Goal: Information Seeking & Learning: Understand process/instructions

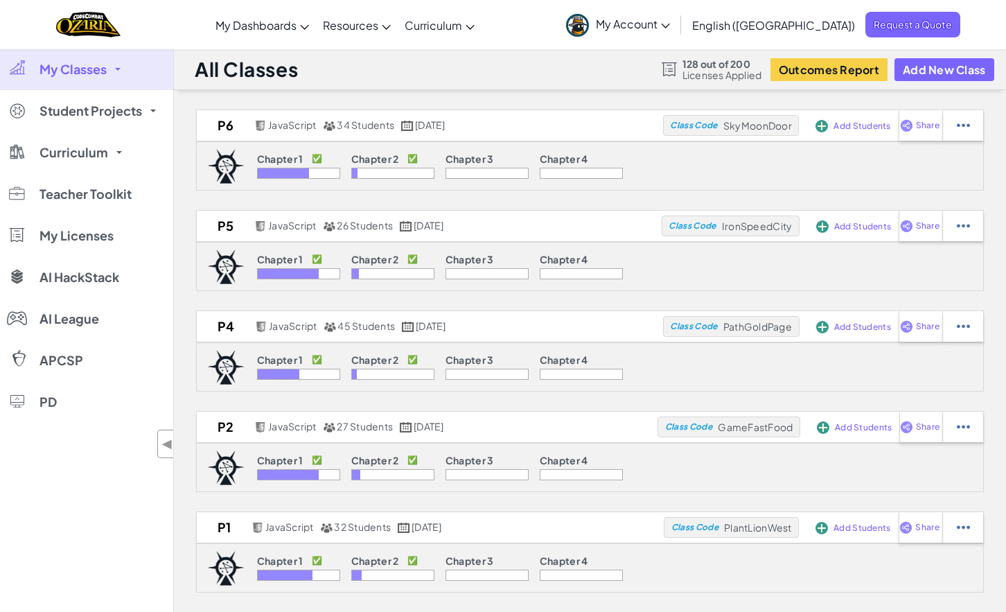
click at [47, 72] on span "My Classes" at bounding box center [72, 69] width 67 height 12
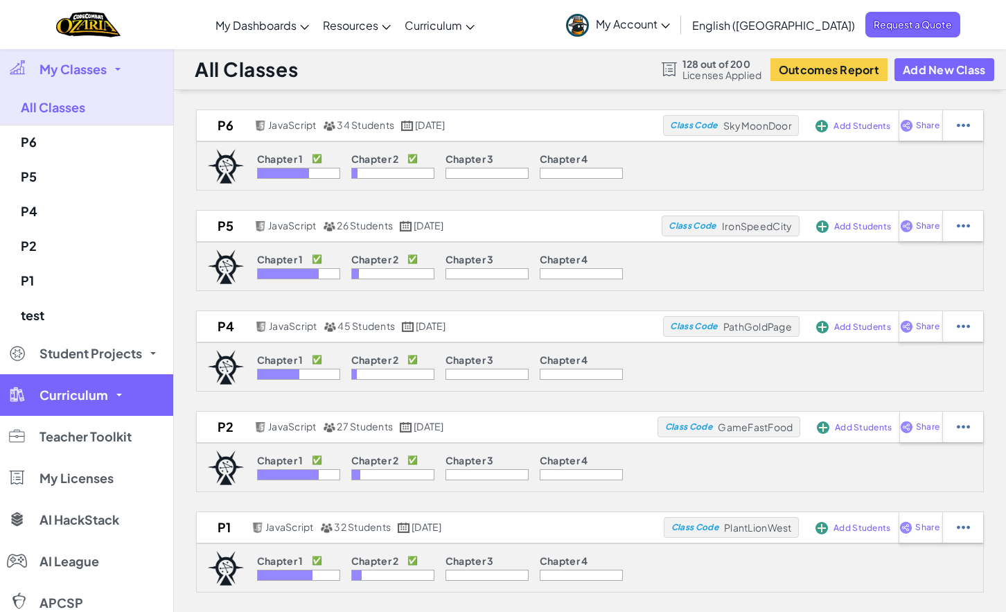
click at [45, 393] on span "Curriculum" at bounding box center [73, 395] width 69 height 12
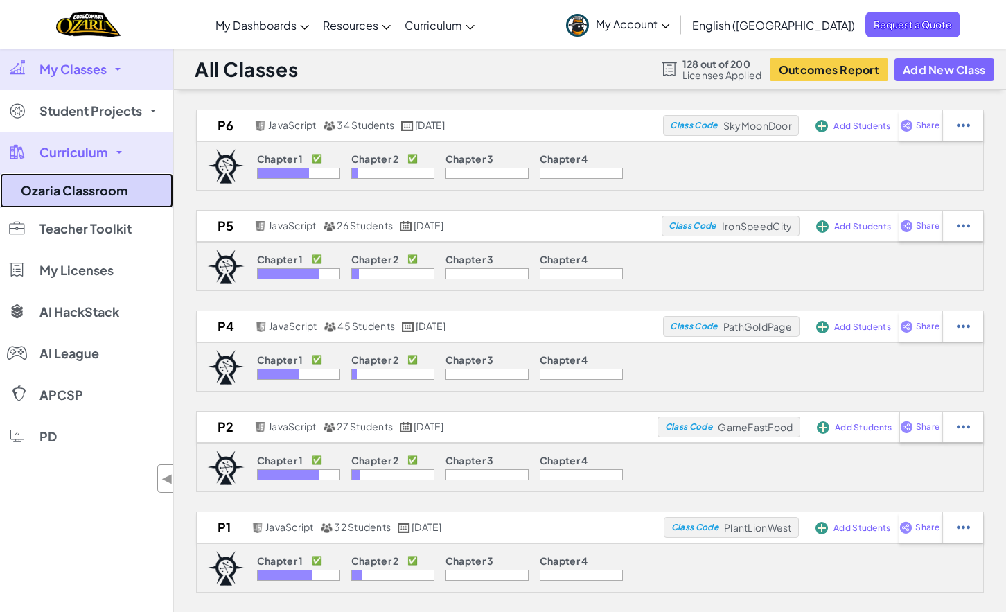
click at [48, 189] on link "Ozaria Classroom" at bounding box center [86, 190] width 173 height 35
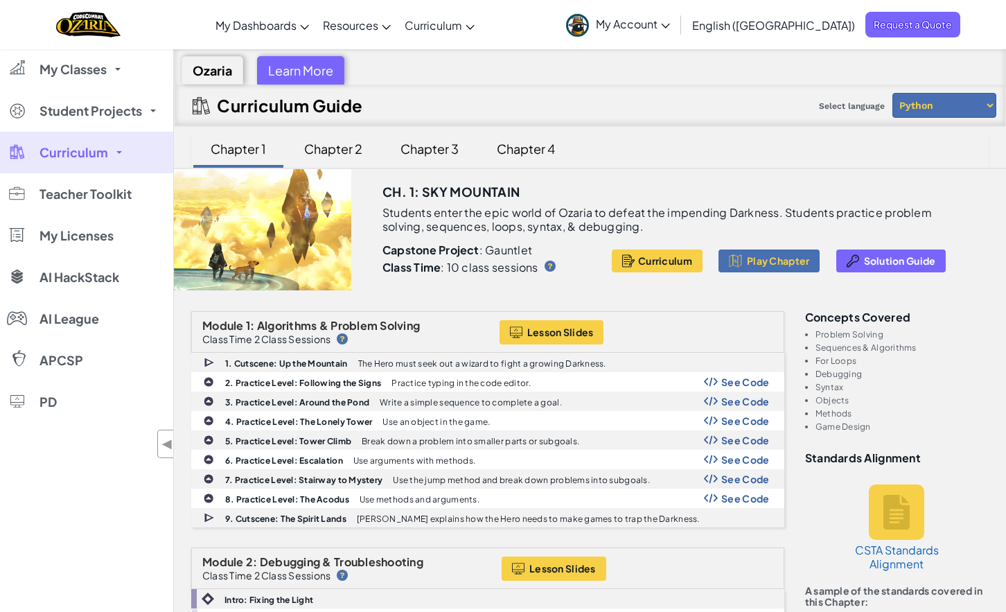
click at [325, 146] on div "Chapter 2" at bounding box center [333, 148] width 86 height 33
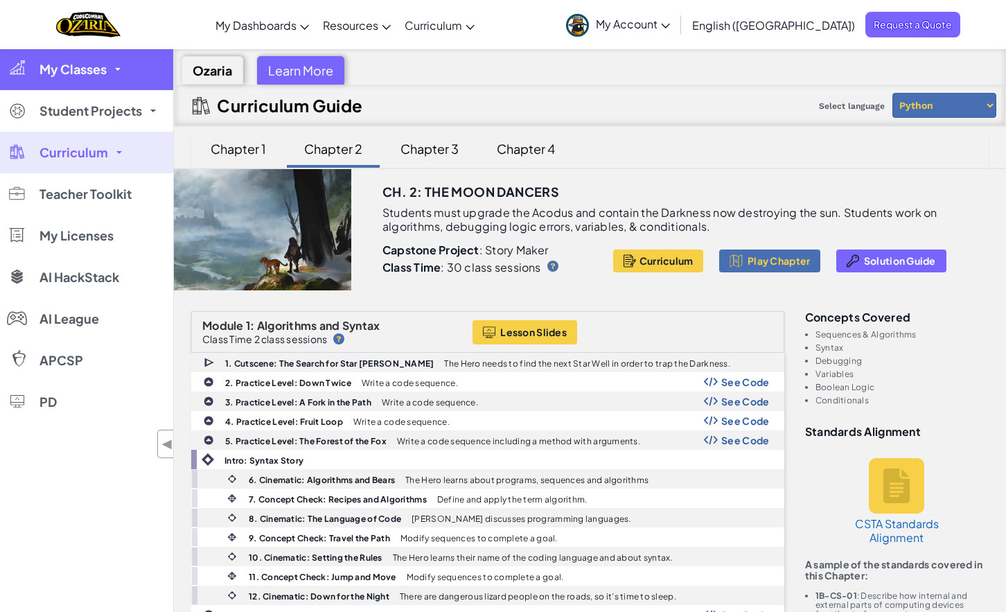
click at [71, 81] on link "My Classes" at bounding box center [86, 69] width 173 height 42
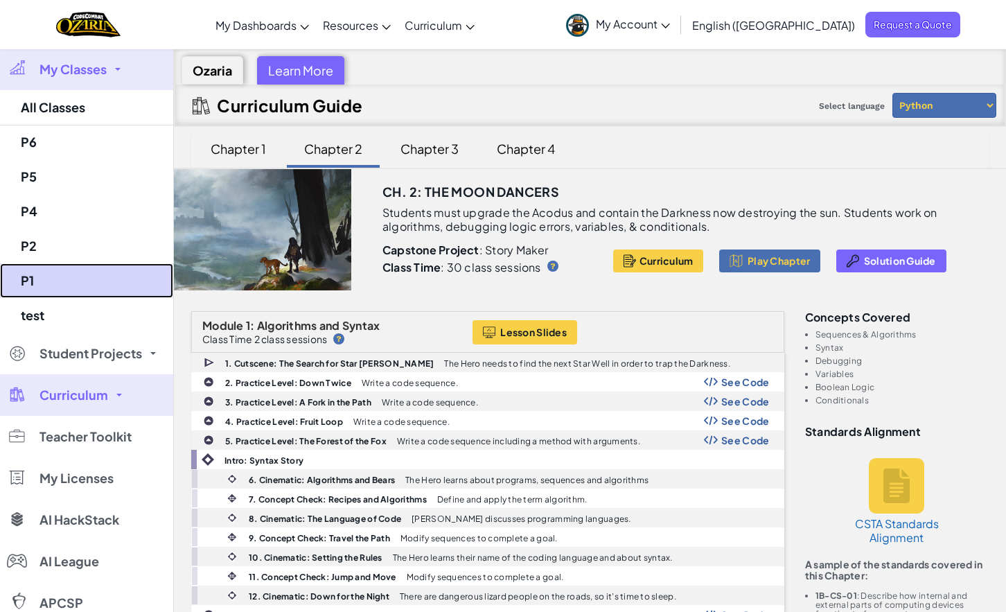
click at [39, 285] on link "P1" at bounding box center [86, 280] width 173 height 35
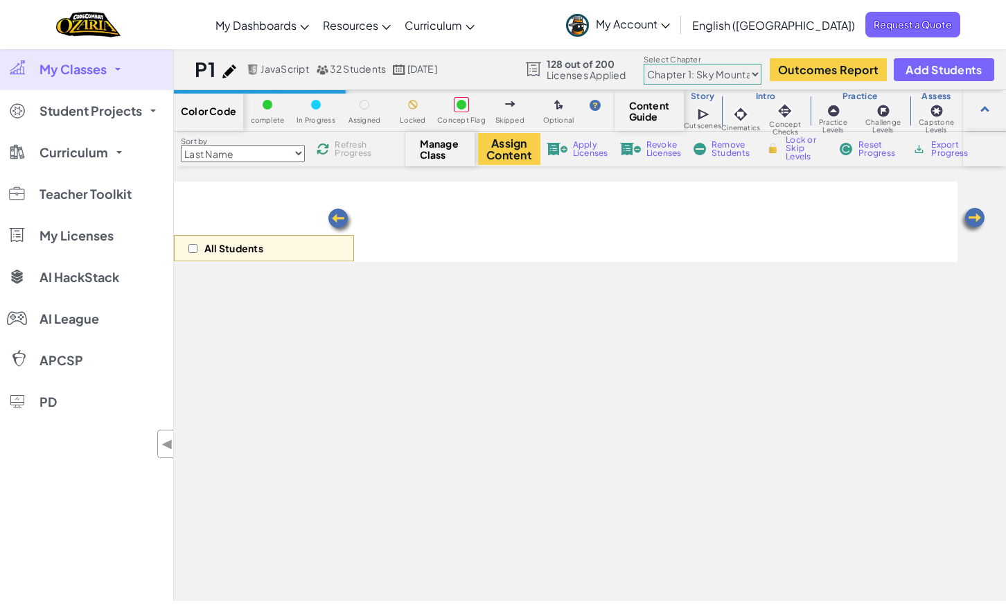
click at [679, 74] on select "Chapter 1: Sky Mountain Chapter 2: The Moon Dancers Chapter 3: The Phoenix Land…" at bounding box center [702, 74] width 118 height 21
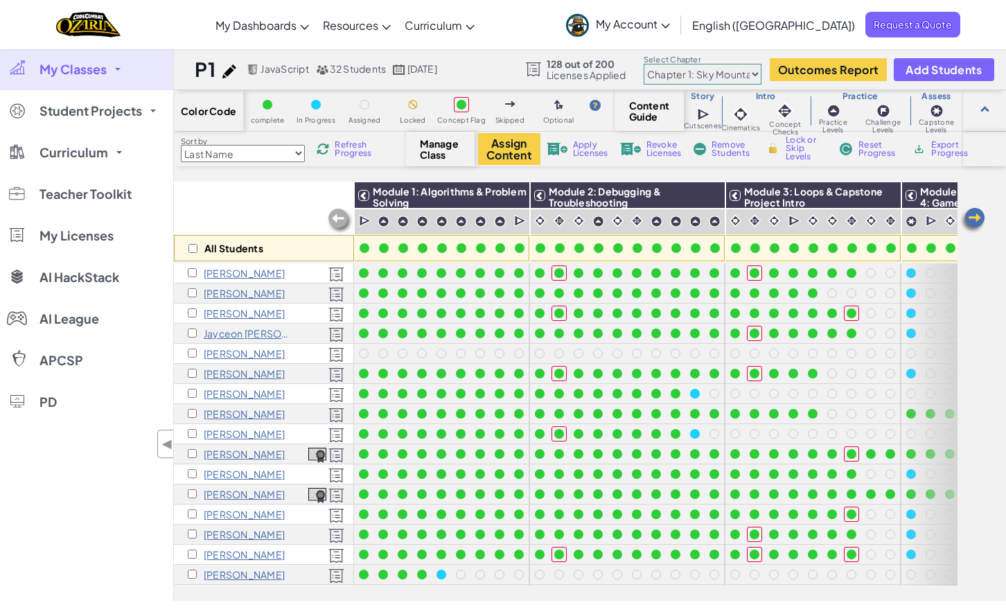
select select "5d8a57abe8919b28d5113af1"
click at [644, 64] on select "Chapter 1: Sky Mountain Chapter 2: The Moon Dancers Chapter 3: The Phoenix Land…" at bounding box center [702, 74] width 118 height 21
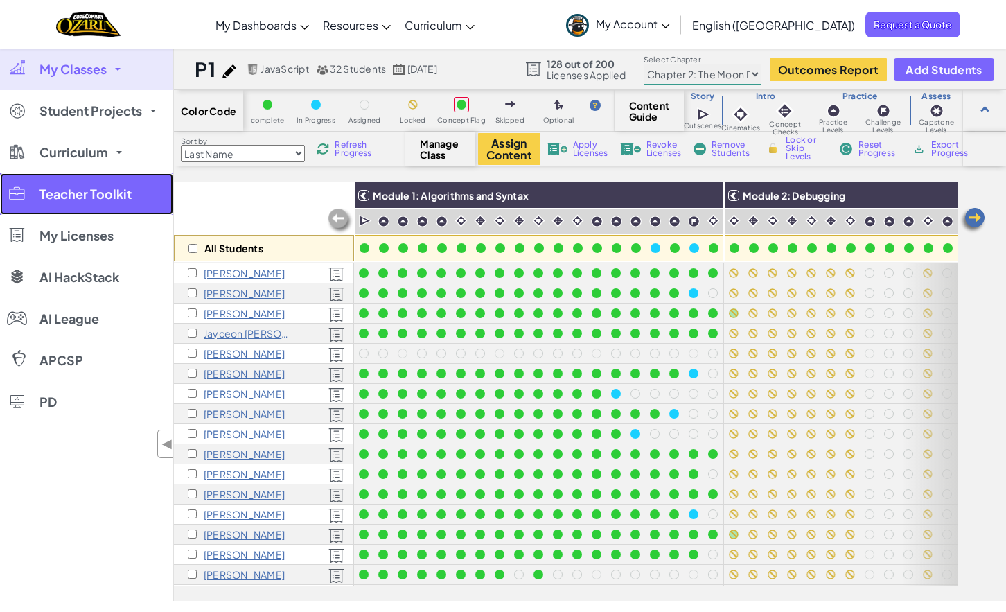
click at [72, 191] on span "Teacher Toolkit" at bounding box center [85, 194] width 92 height 12
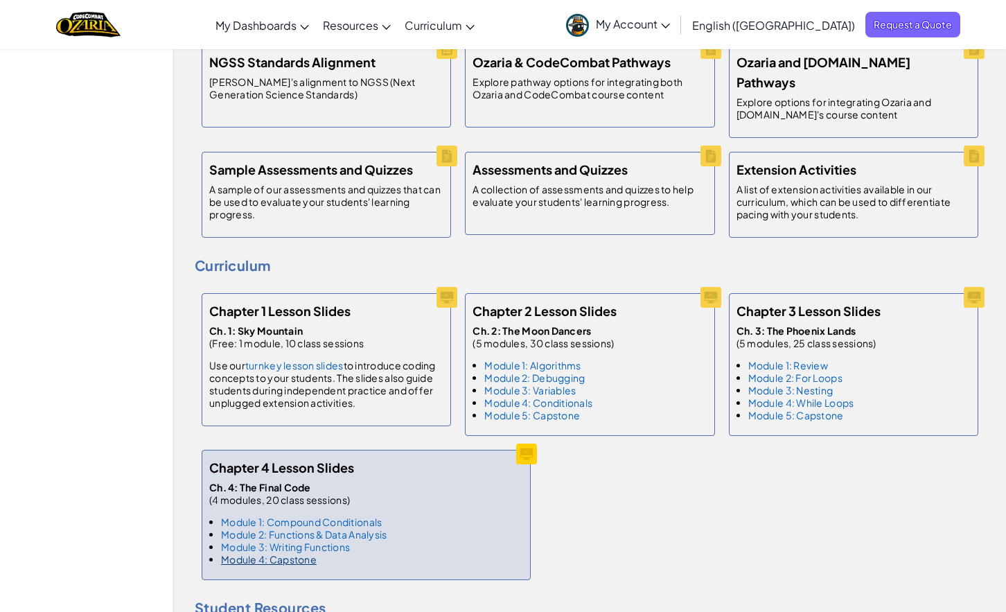
scroll to position [651, 0]
